Goal: Find specific page/section: Find specific page/section

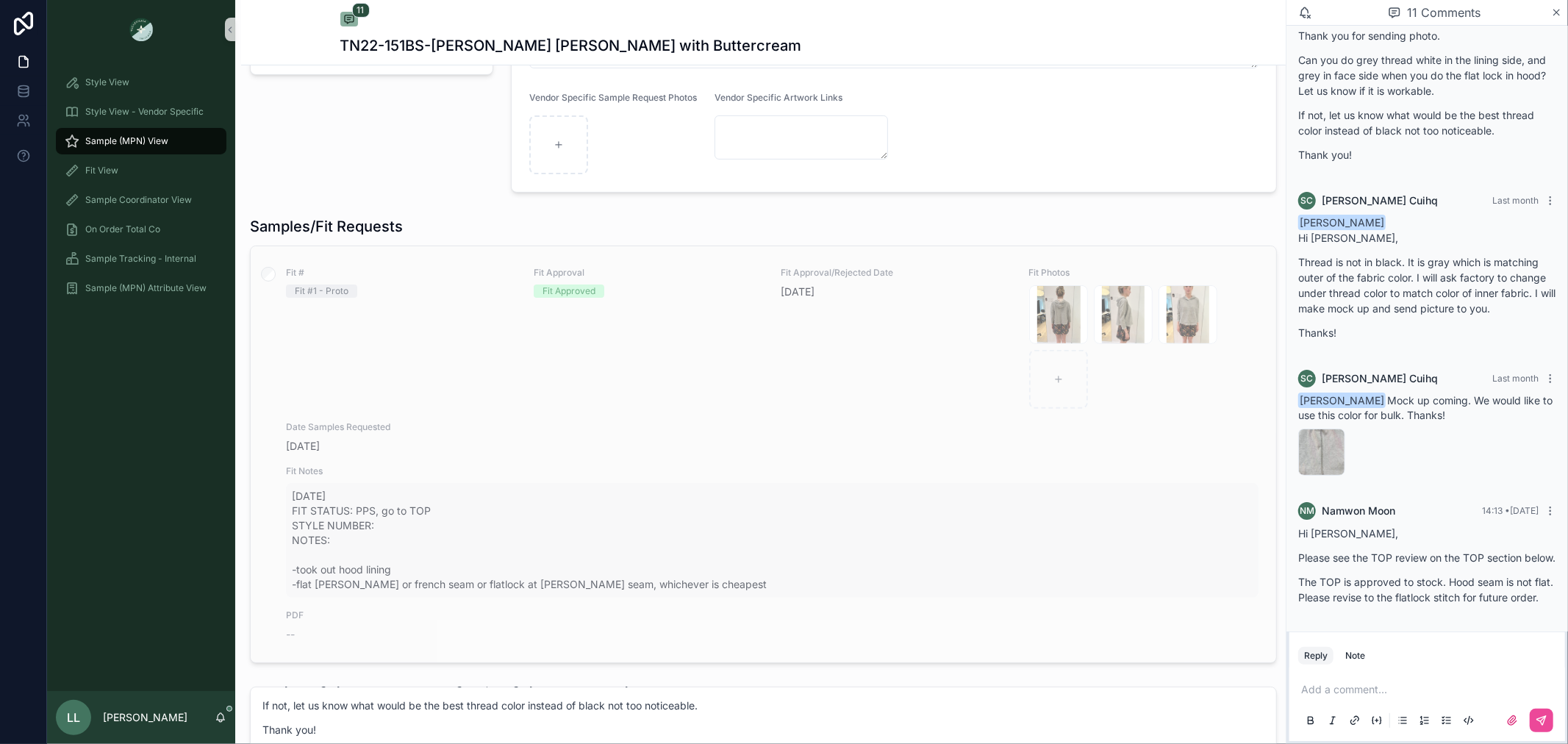
scroll to position [571, 0]
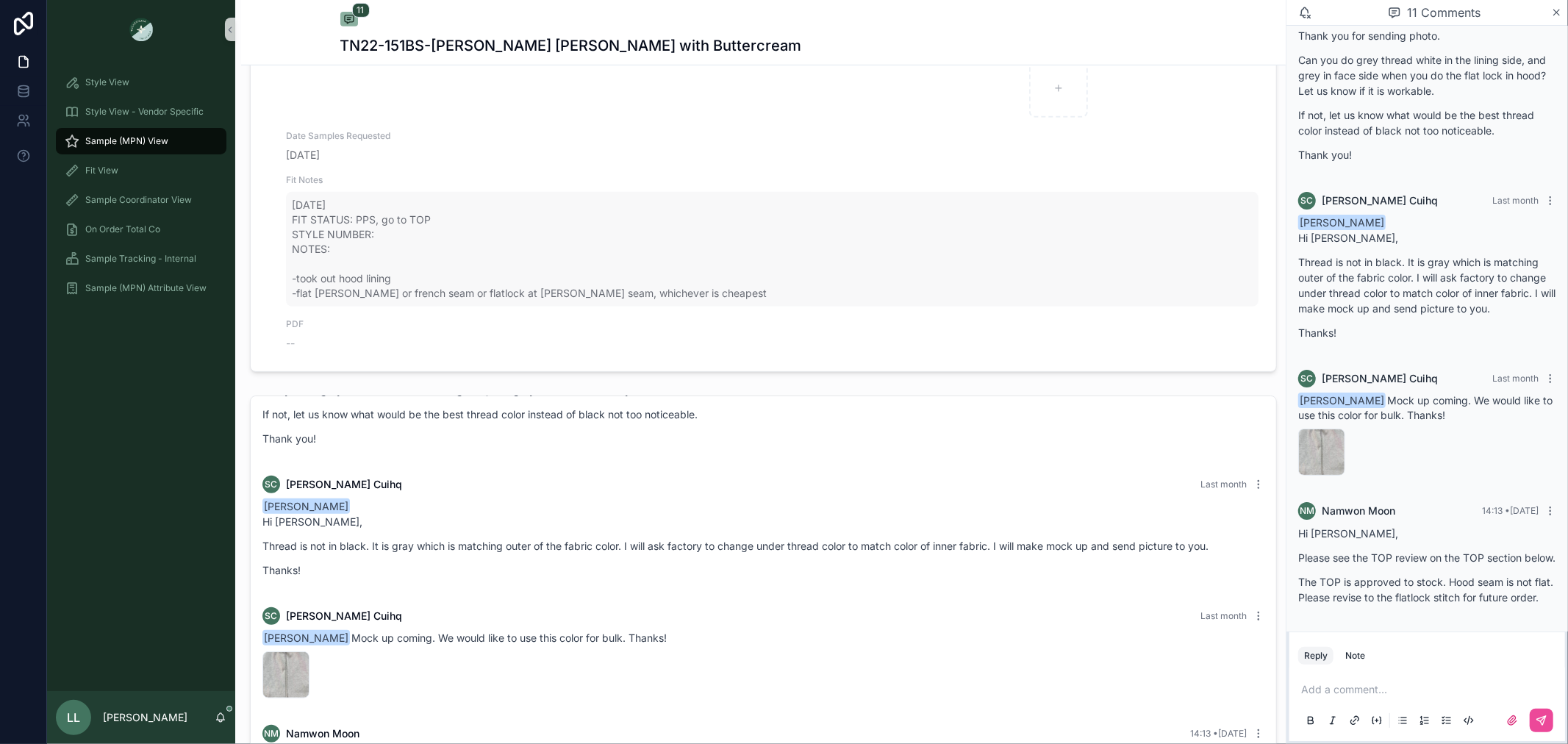
click at [429, 304] on div "[DATE] FIT STATUS: PPS, go to TOP STYLE NUMBER: NOTES: -took out hood lining -f…" at bounding box center [772, 249] width 972 height 115
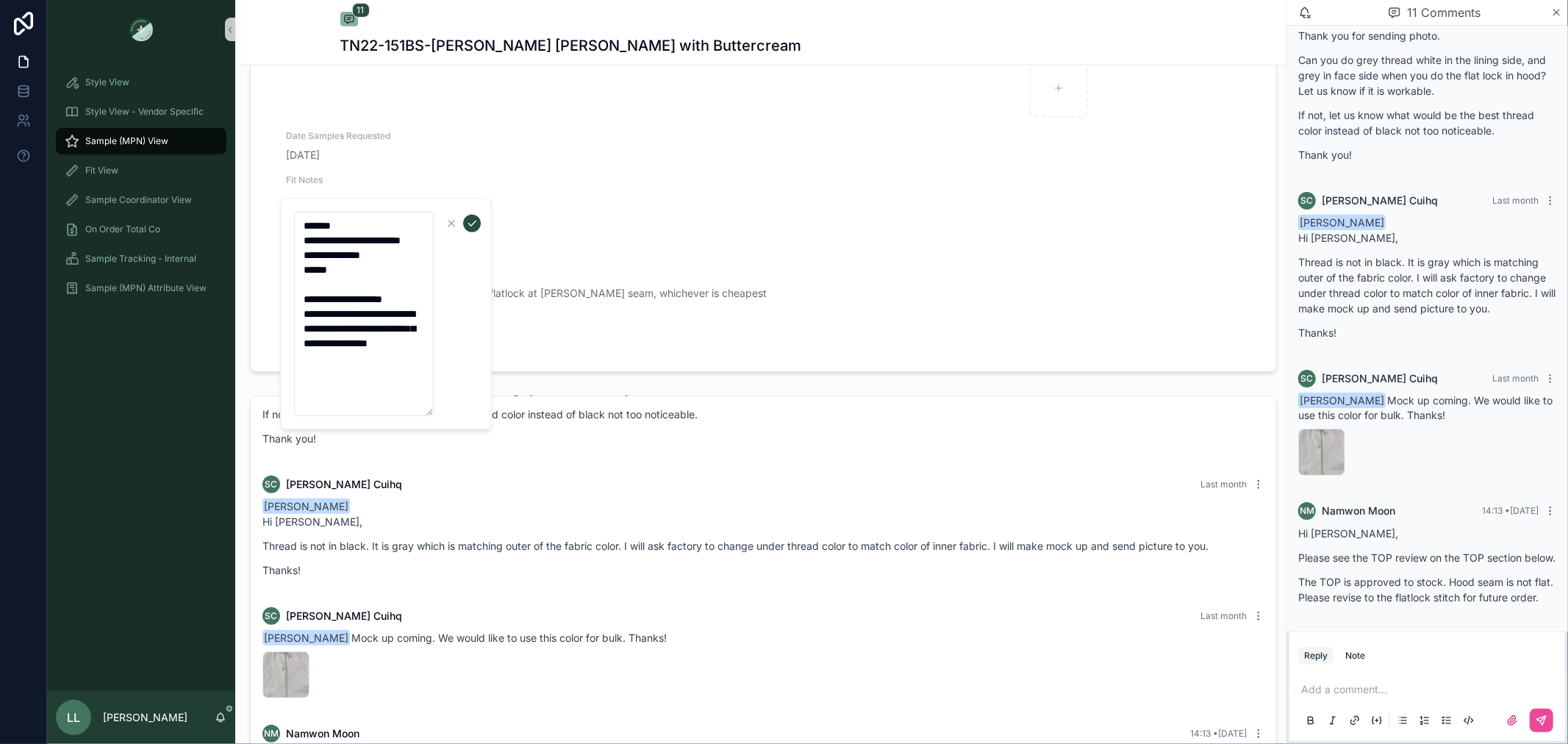
click at [707, 413] on p "If not, let us know what would be the best thread color instead of black not to…" at bounding box center [763, 414] width 1002 height 15
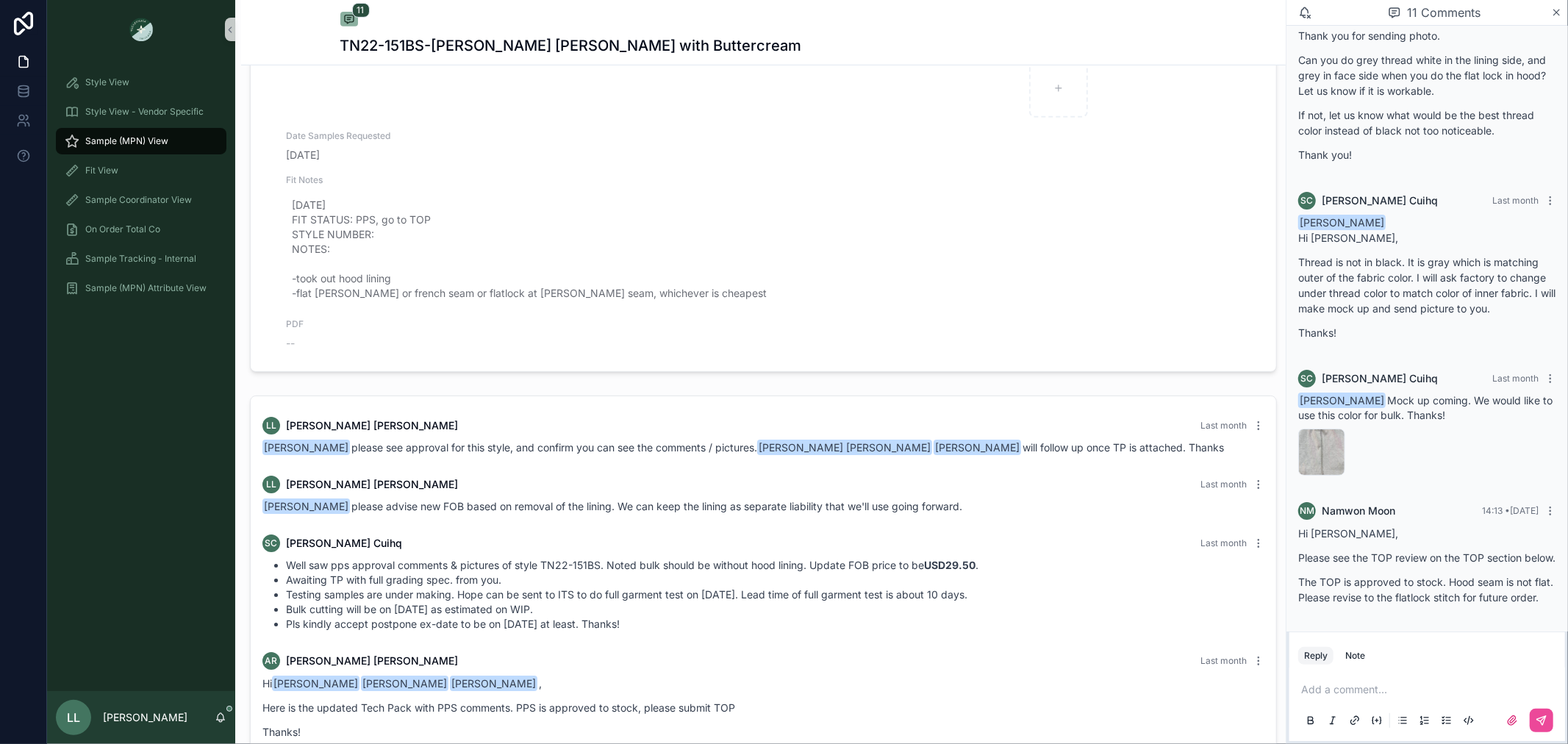
scroll to position [245, 0]
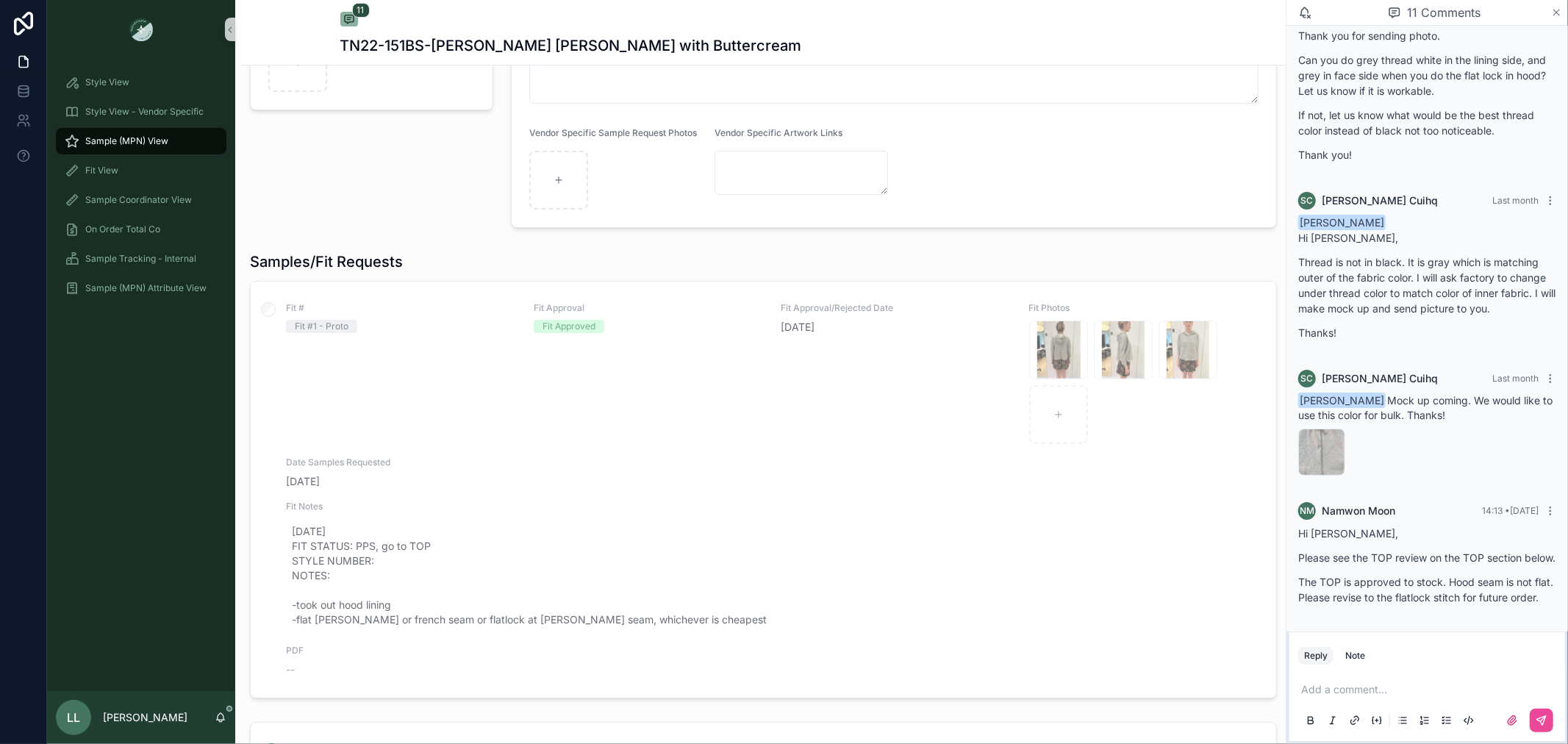
click at [1552, 11] on icon "scrollable content" at bounding box center [1557, 12] width 11 height 11
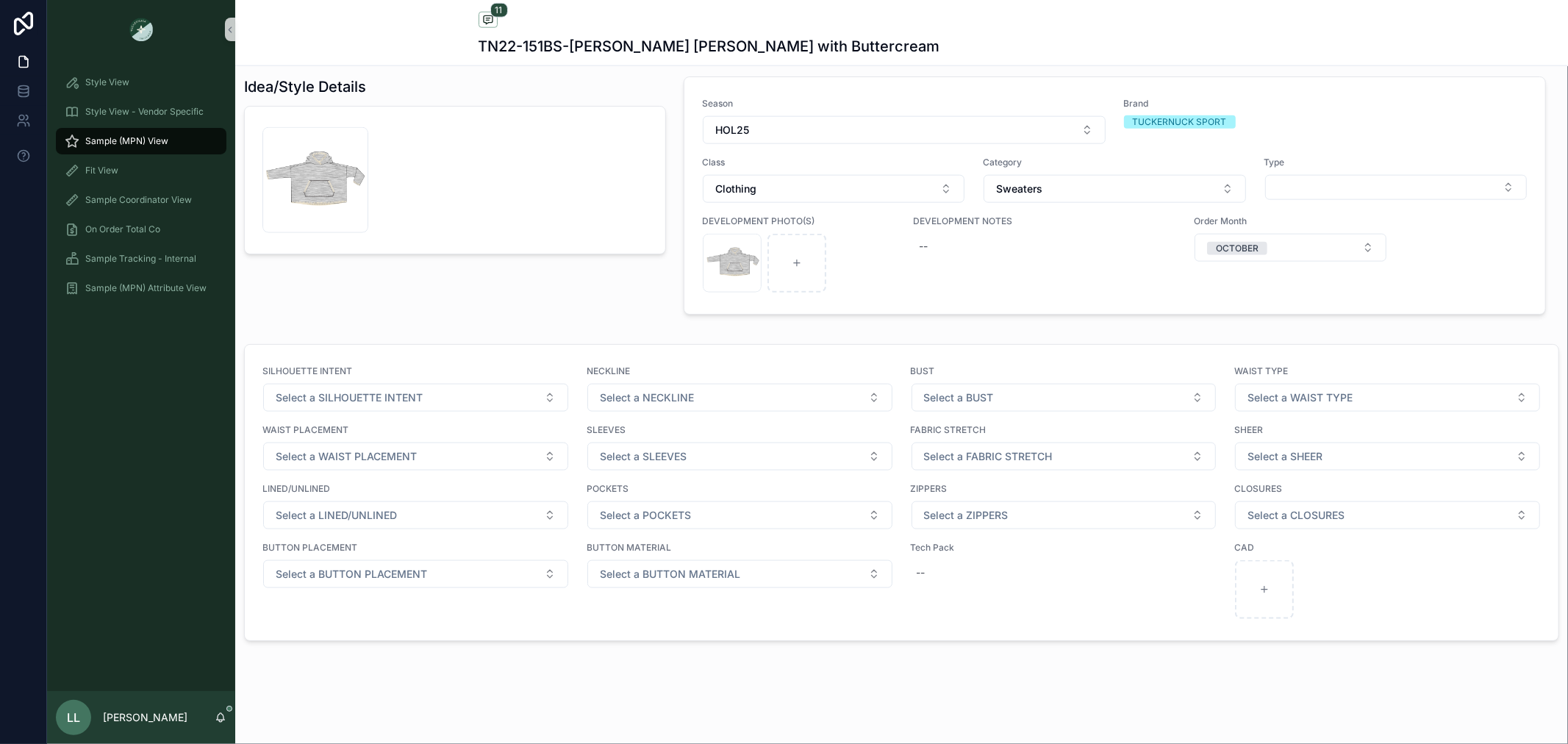
scroll to position [1471, 0]
drag, startPoint x: 304, startPoint y: 194, endPoint x: 484, endPoint y: 201, distance: 180.1
click at [484, 201] on div "Screenshot-2025-08-05-at-1.47.40-PM .png" at bounding box center [455, 176] width 385 height 106
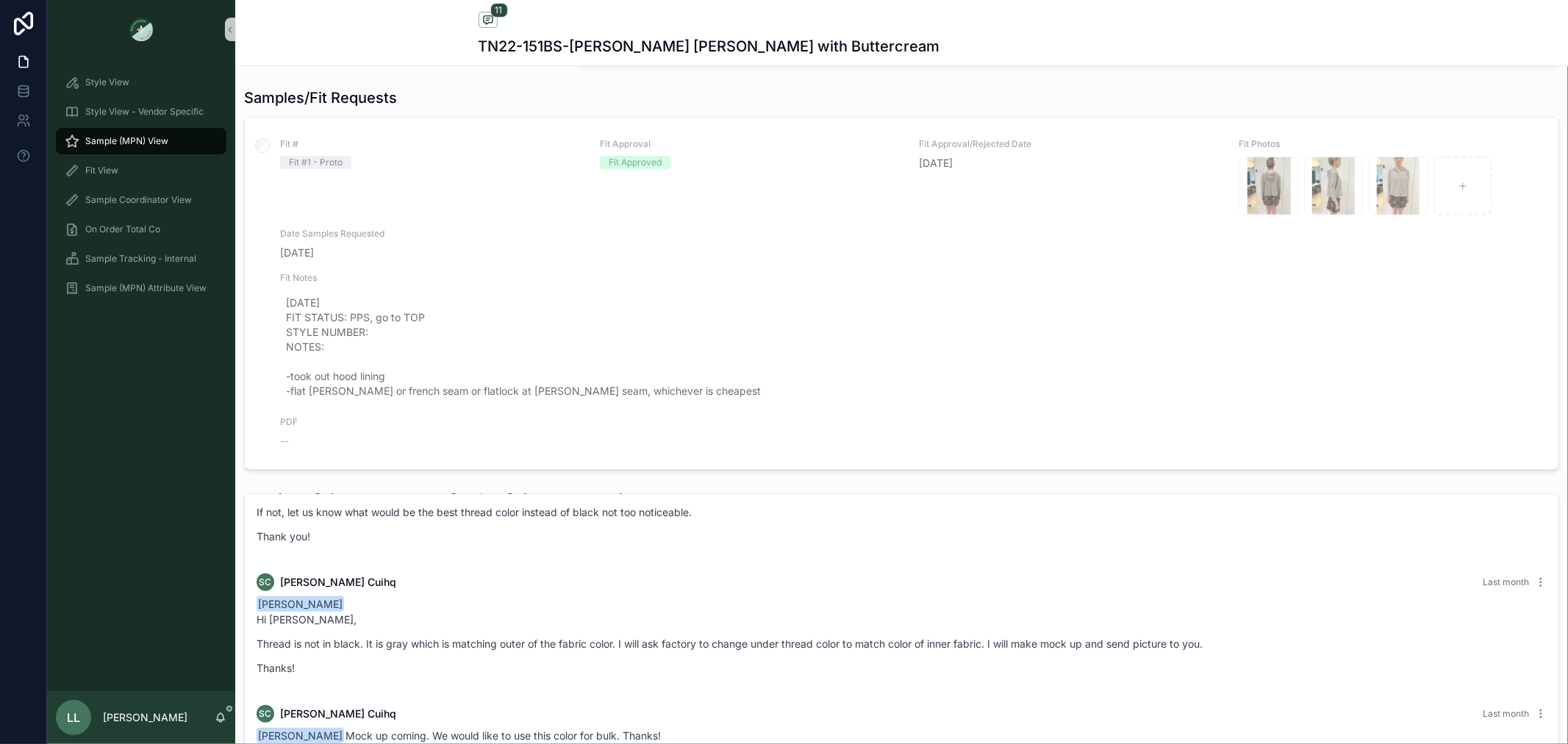
scroll to position [0, 0]
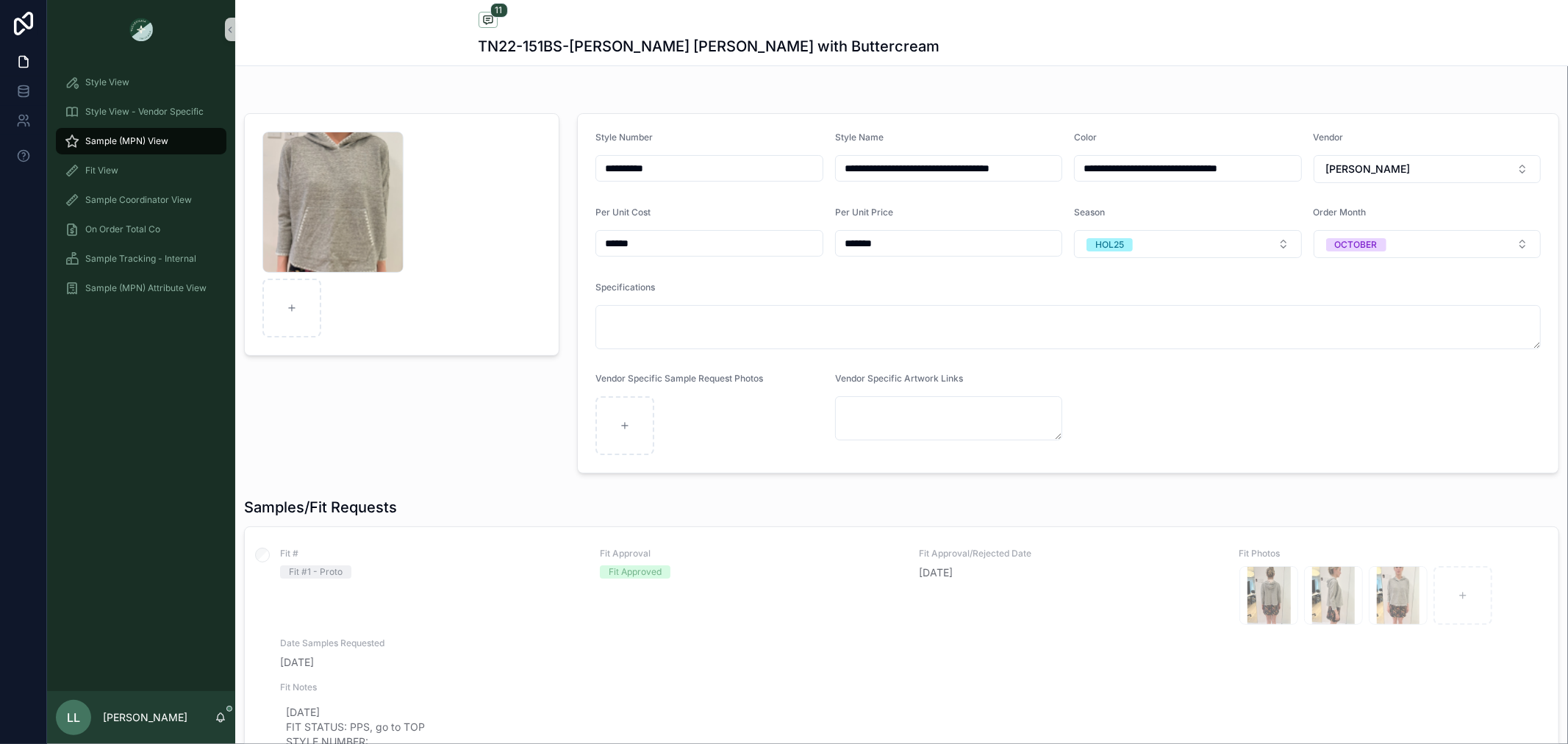
click at [663, 46] on h1 "TN22-151BS-[PERSON_NAME] [PERSON_NAME] with Buttercream" at bounding box center [709, 46] width 462 height 21
click at [174, 132] on div "Sample (MPN) View" at bounding box center [141, 141] width 153 height 24
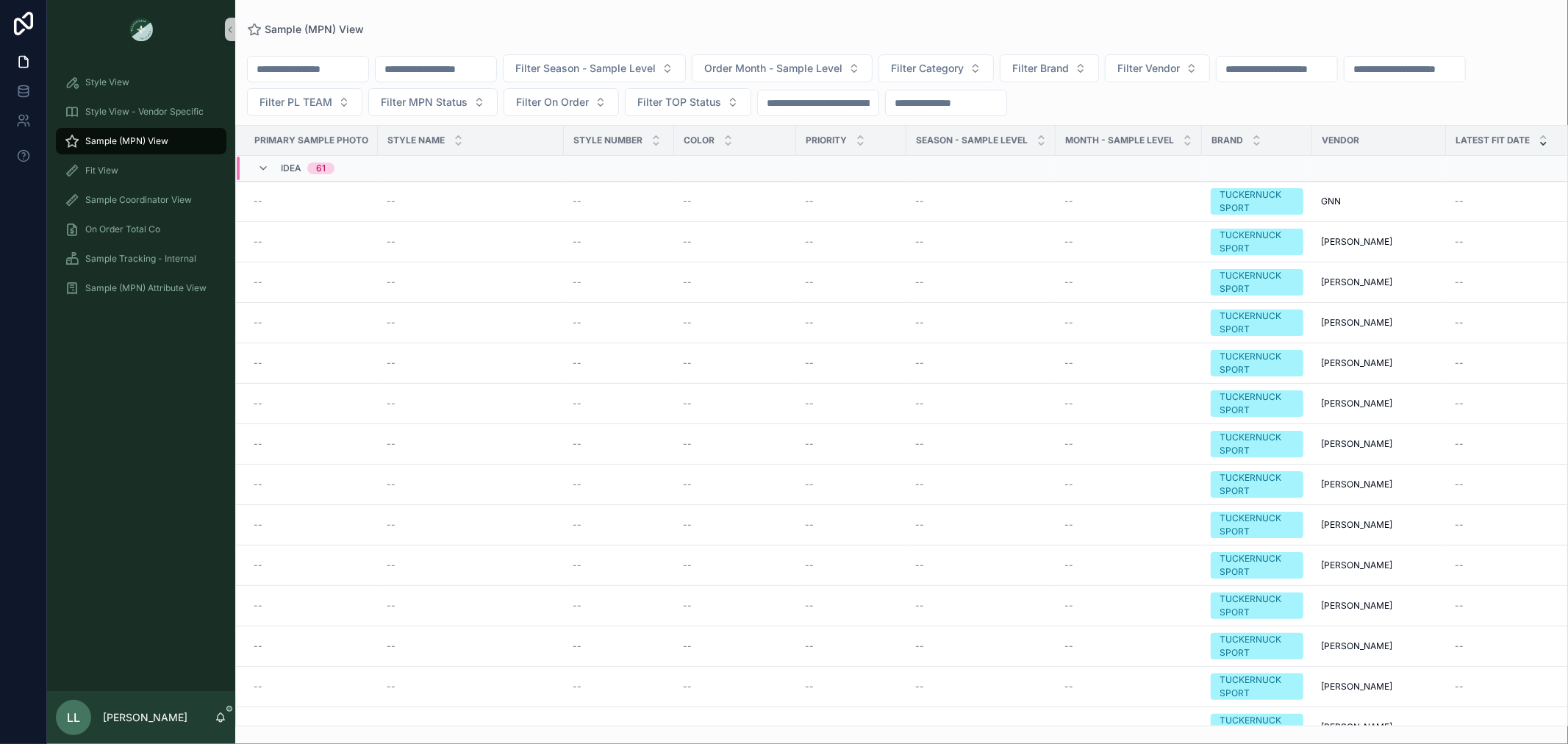
click at [466, 72] on input "scrollable content" at bounding box center [436, 68] width 120 height 21
paste input "*****"
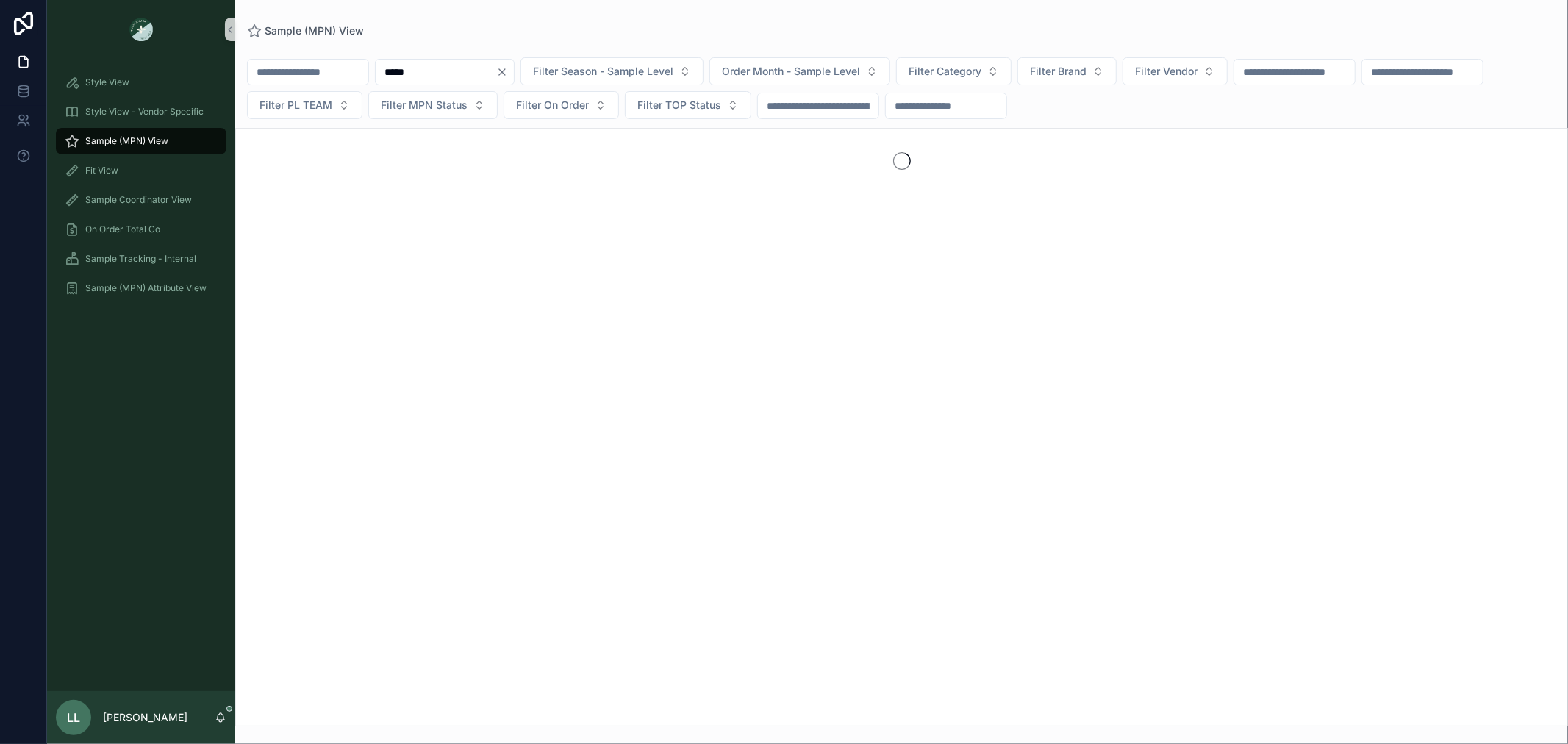
type input "*****"
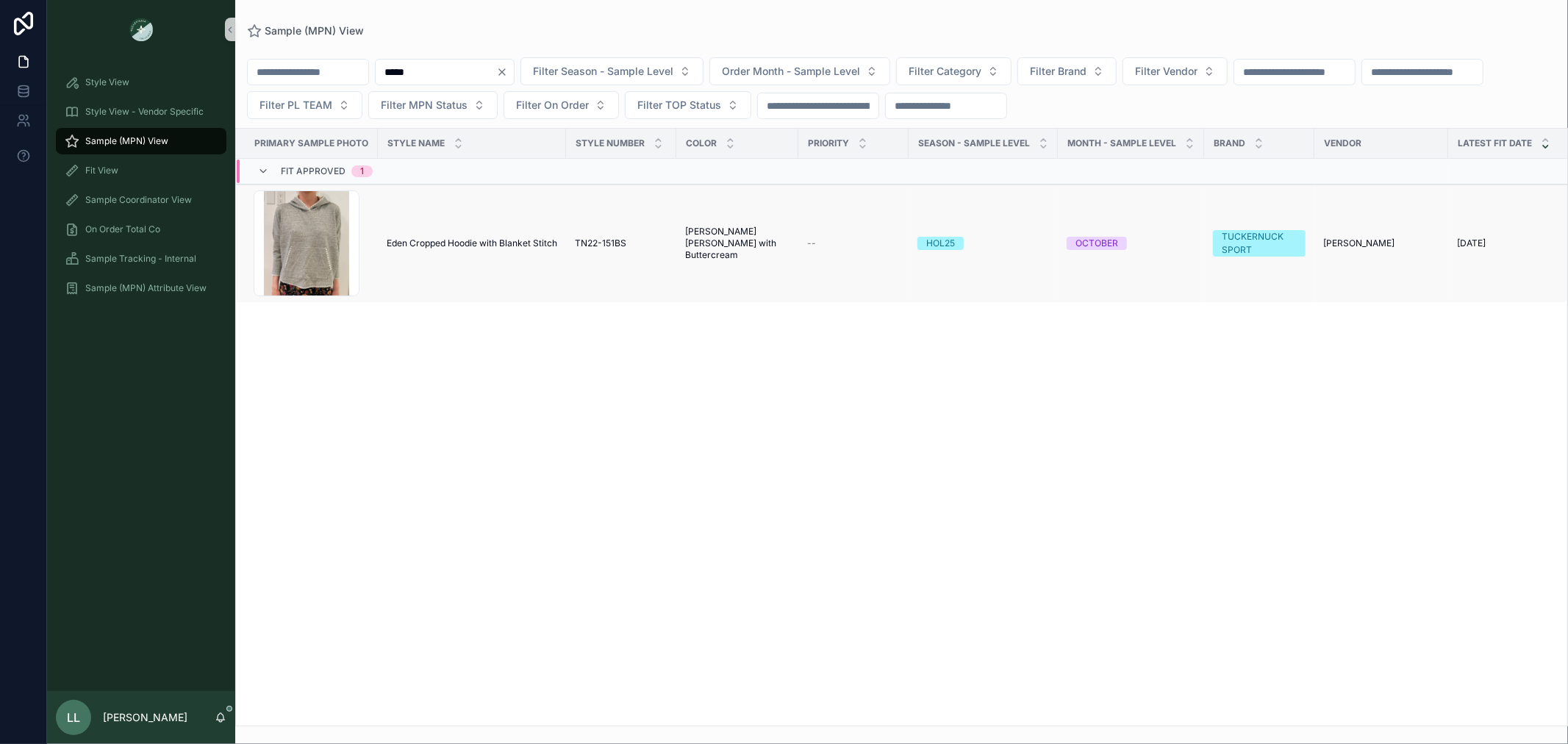
click at [552, 195] on td "Eden Cropped Hoodie with Blanket Stitch Eden Cropped Hoodie with Blanket Stitch" at bounding box center [472, 244] width 188 height 119
click at [552, 219] on td "Eden Cropped Hoodie with Blanket Stitch Eden Cropped Hoodie with Blanket Stitch" at bounding box center [472, 244] width 188 height 119
click at [546, 247] on span "Eden Cropped Hoodie with Blanket Stitch" at bounding box center [472, 243] width 170 height 11
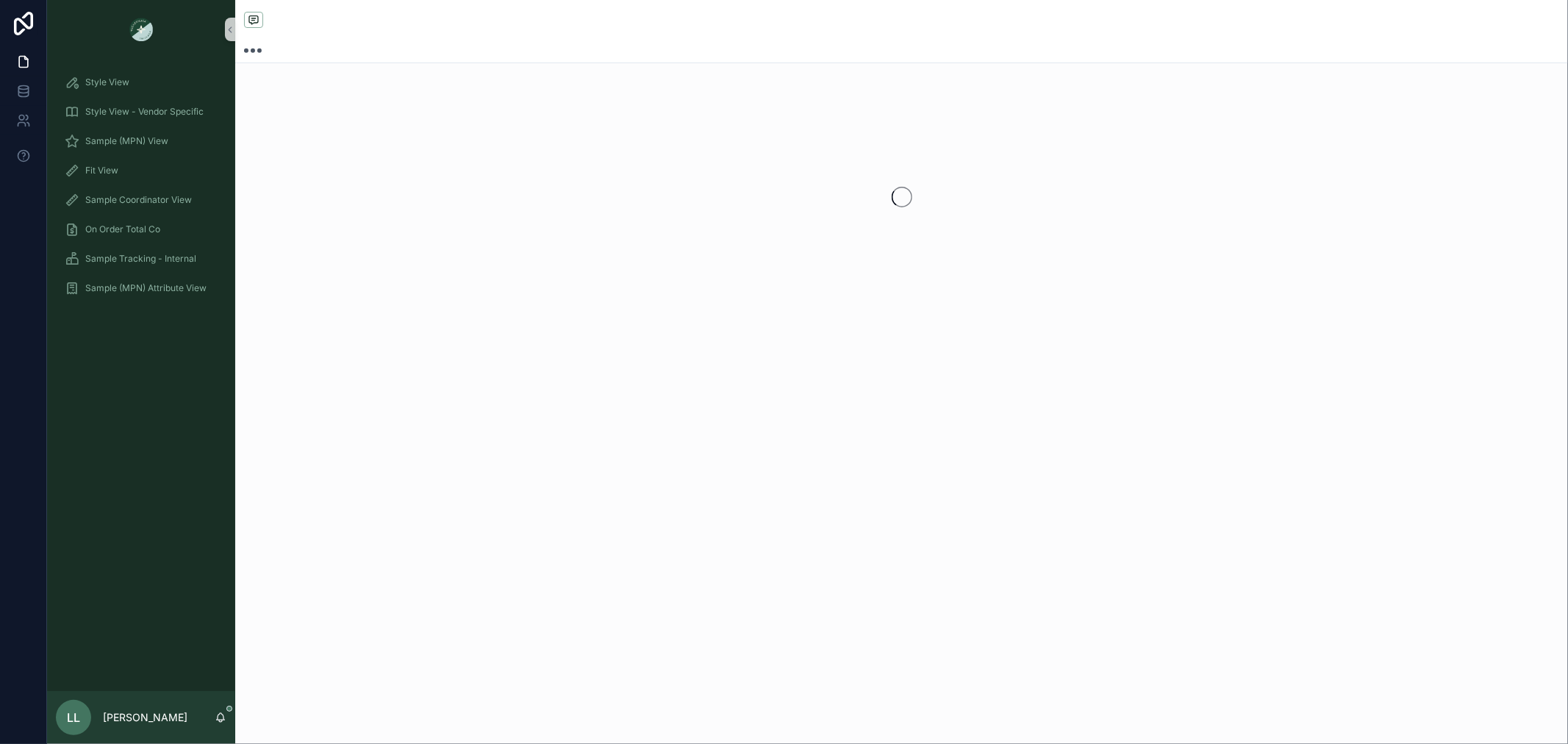
click at [546, 247] on div "scrollable content" at bounding box center [902, 196] width 1333 height 232
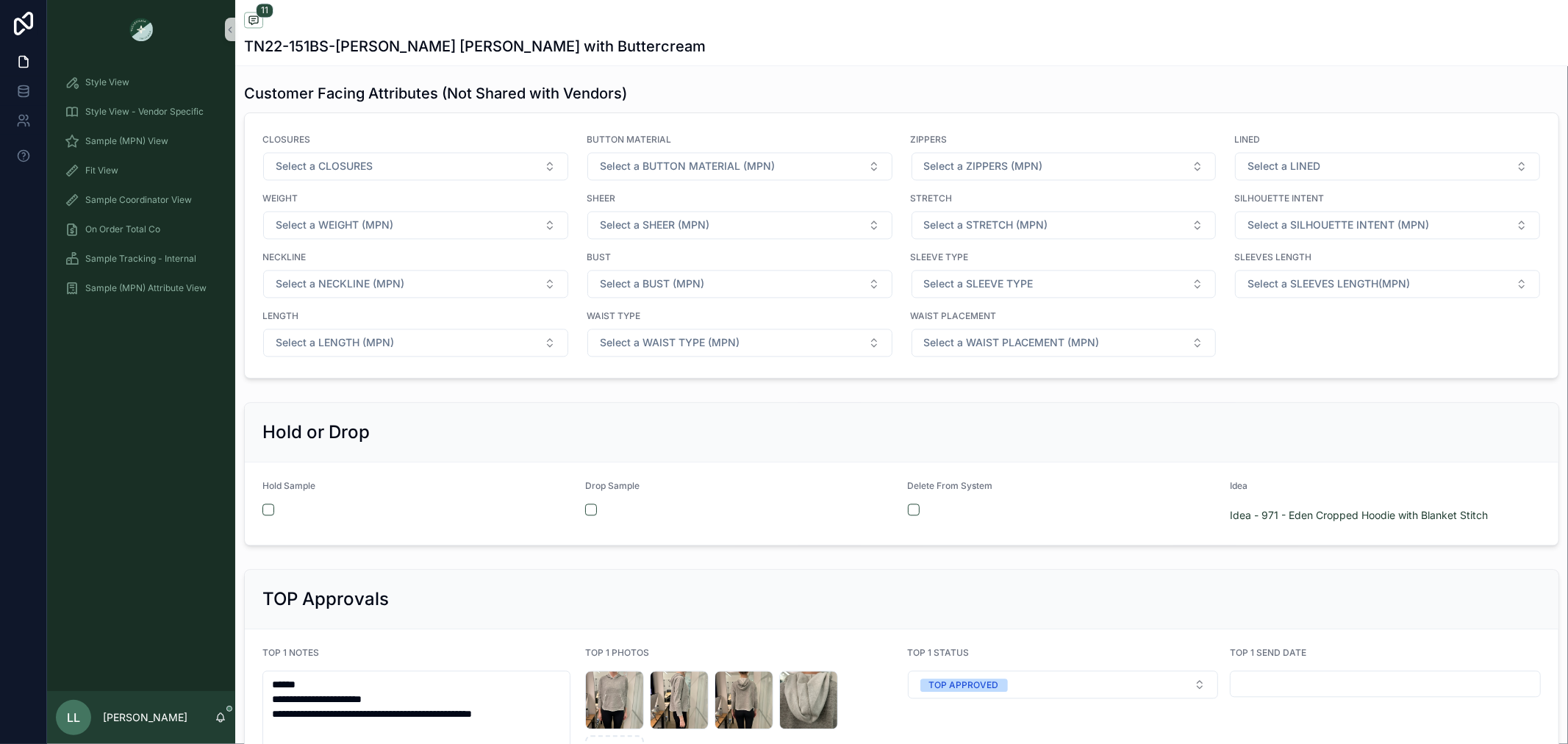
scroll to position [1999, 0]
